Goal: Navigation & Orientation: Find specific page/section

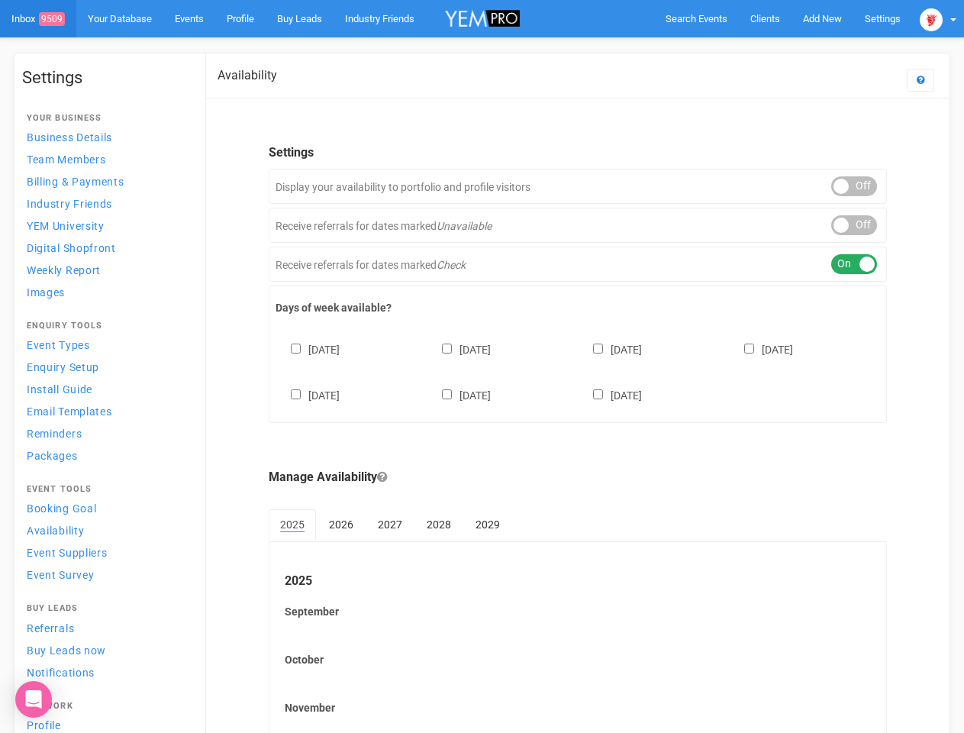
click at [482, 366] on div "[DATE] [DATE] [DATE] [DATE] [DATE] [DATE] [DATE]" at bounding box center [578, 365] width 604 height 92
click at [696, 18] on span "Search Events" at bounding box center [696, 18] width 62 height 11
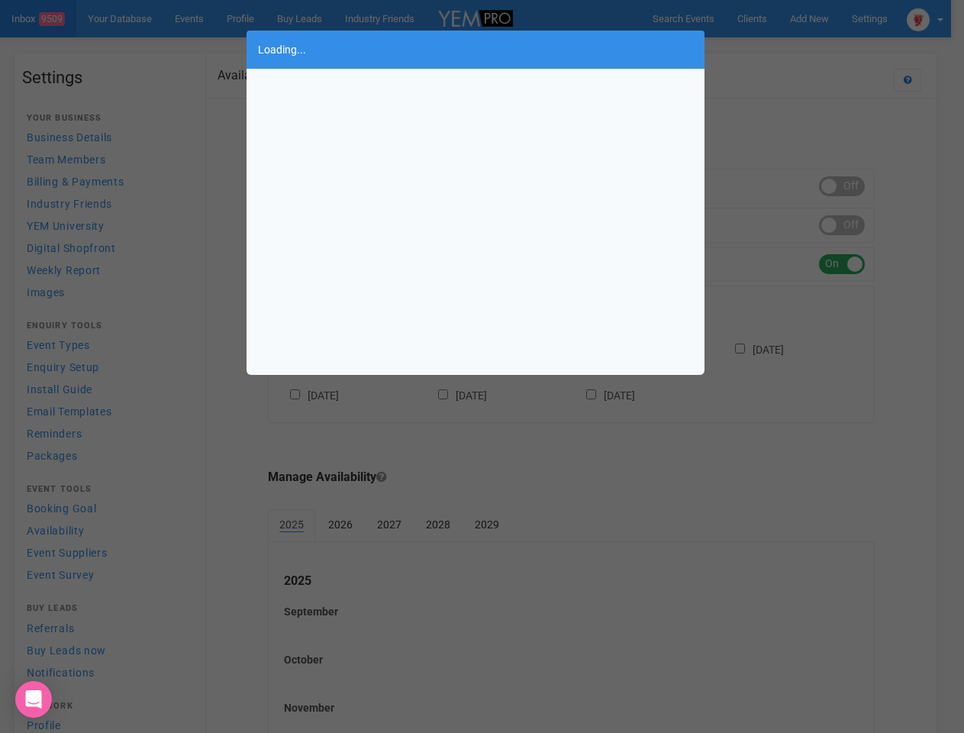
click at [822, 18] on div "Loading..." at bounding box center [482, 366] width 964 height 733
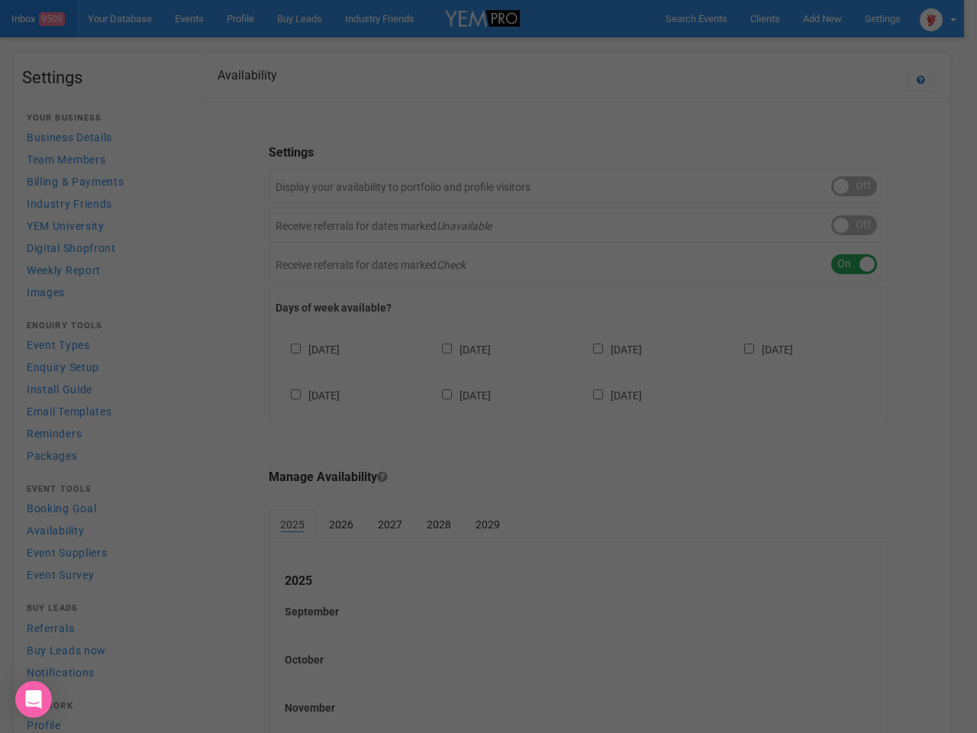
click at [787, 49] on div "Loading..." at bounding box center [488, 366] width 977 height 733
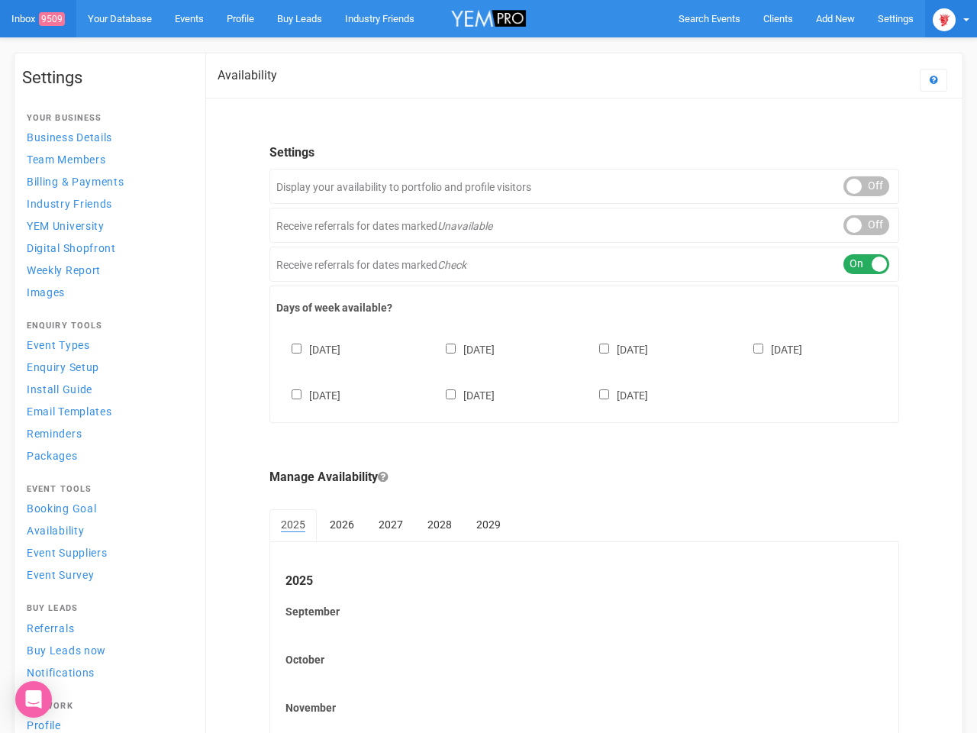
click at [938, 18] on img at bounding box center [944, 19] width 23 height 23
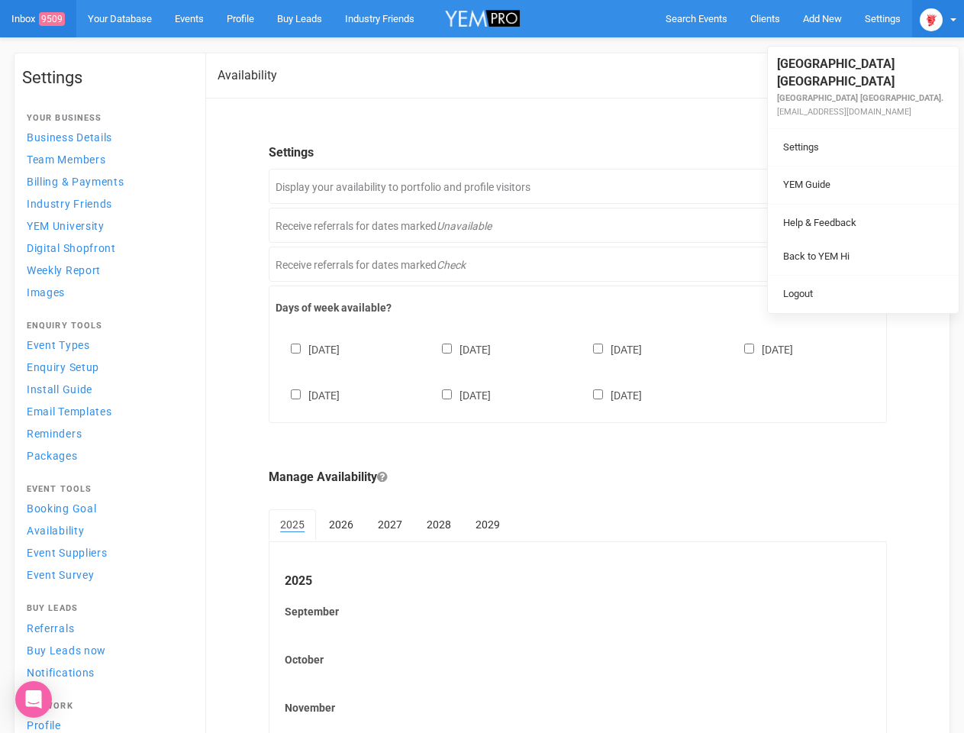
click at [854, 204] on li at bounding box center [863, 204] width 191 height 1
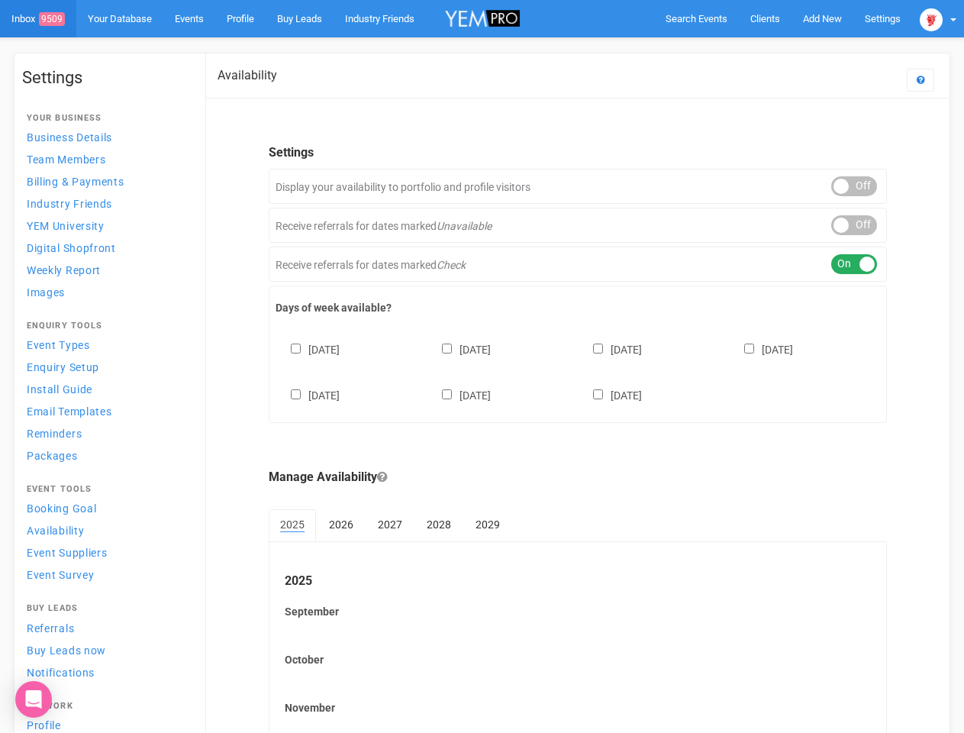
click at [854, 225] on div "ON OFF" at bounding box center [854, 225] width 46 height 20
click at [854, 264] on div "ON OFF" at bounding box center [854, 264] width 46 height 20
click at [578, 370] on div "[DATE] [DATE] [DATE] [DATE] [DATE] [DATE] [DATE]" at bounding box center [578, 365] width 604 height 92
